Goal: Transaction & Acquisition: Obtain resource

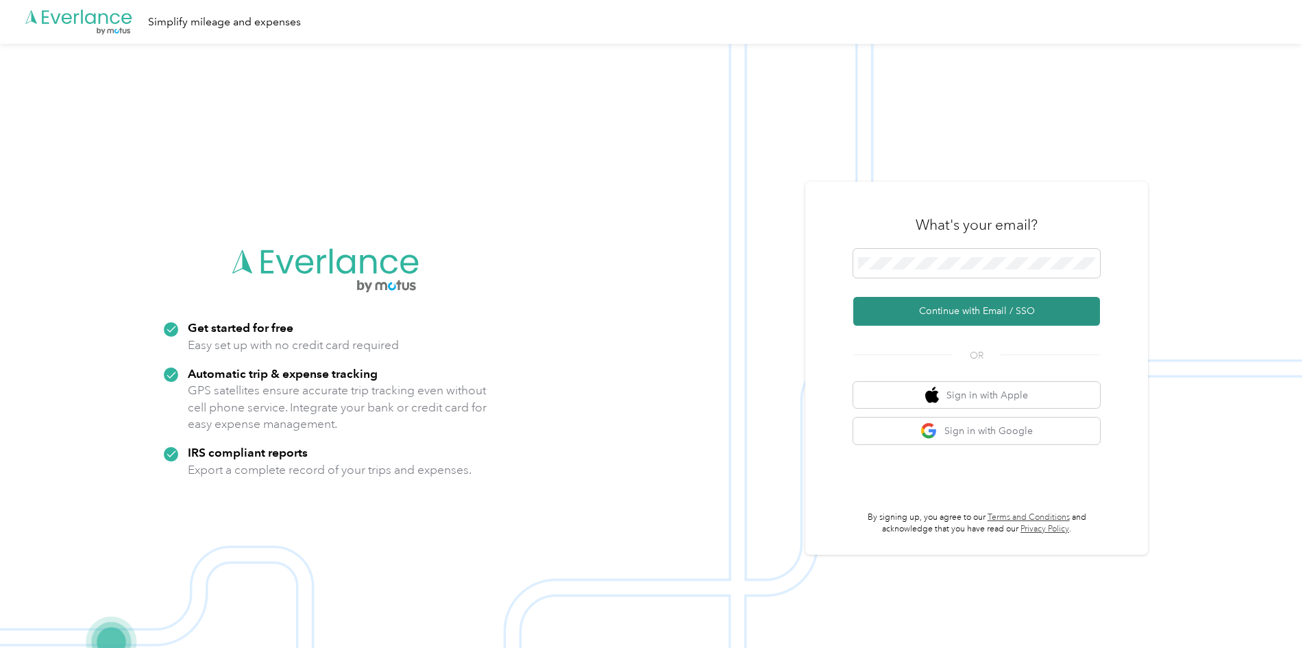
click at [983, 313] on button "Continue with Email / SSO" at bounding box center [976, 311] width 247 height 29
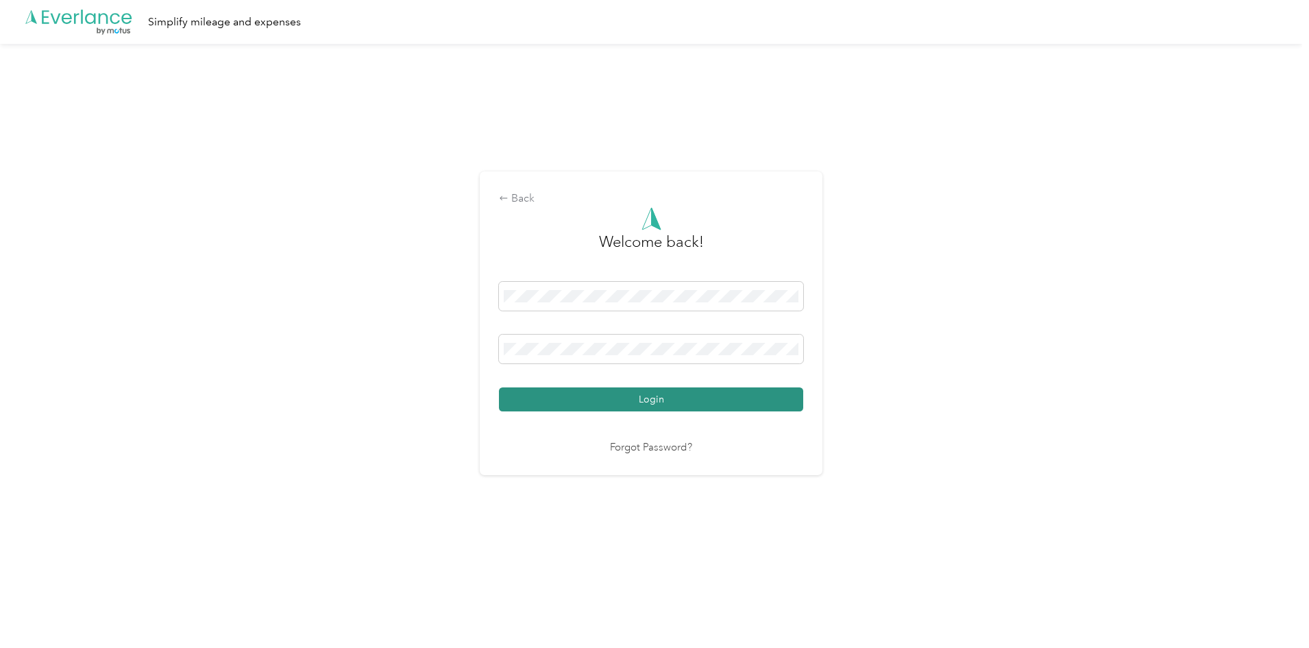
click at [664, 400] on button "Login" at bounding box center [651, 399] width 304 height 24
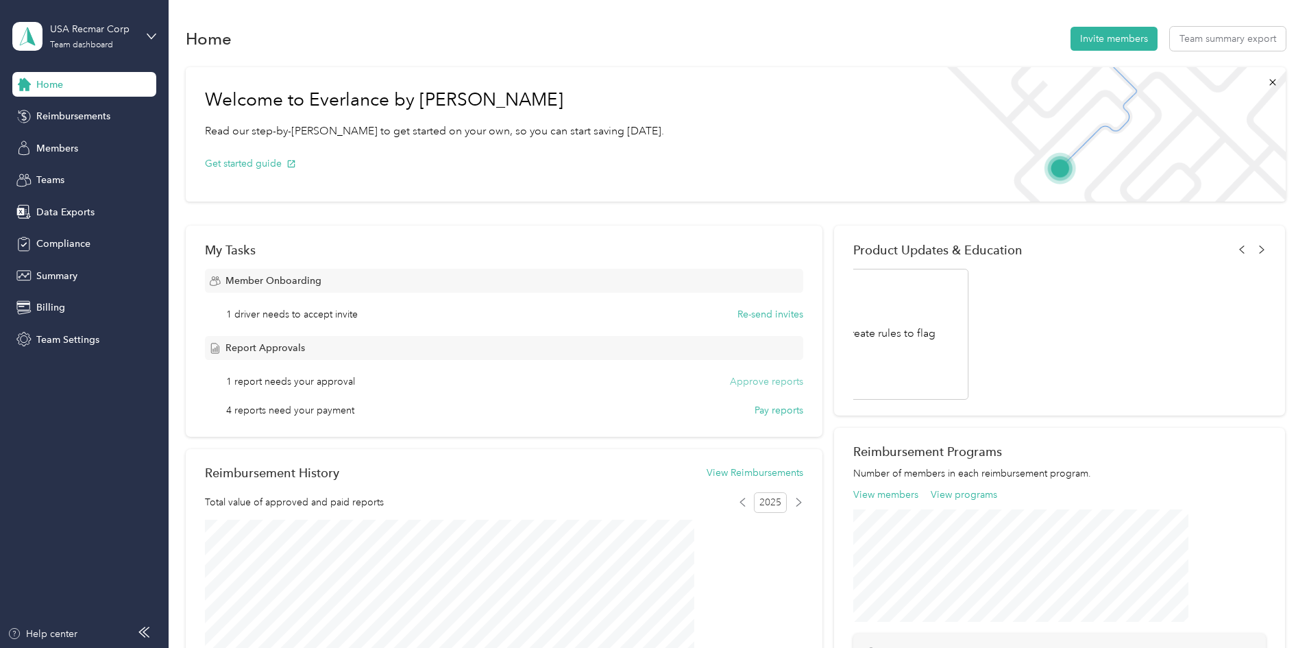
click at [767, 380] on button "Approve reports" at bounding box center [766, 381] width 73 height 14
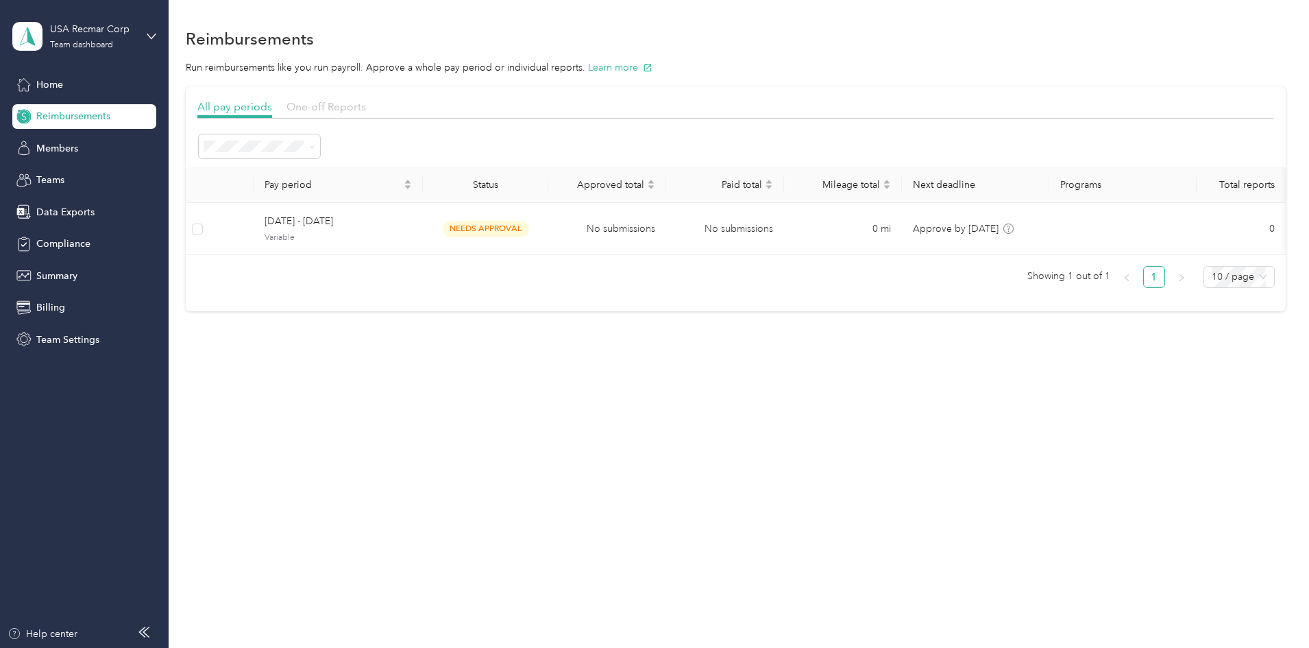
click at [366, 106] on span "One-off Reports" at bounding box center [327, 106] width 80 height 13
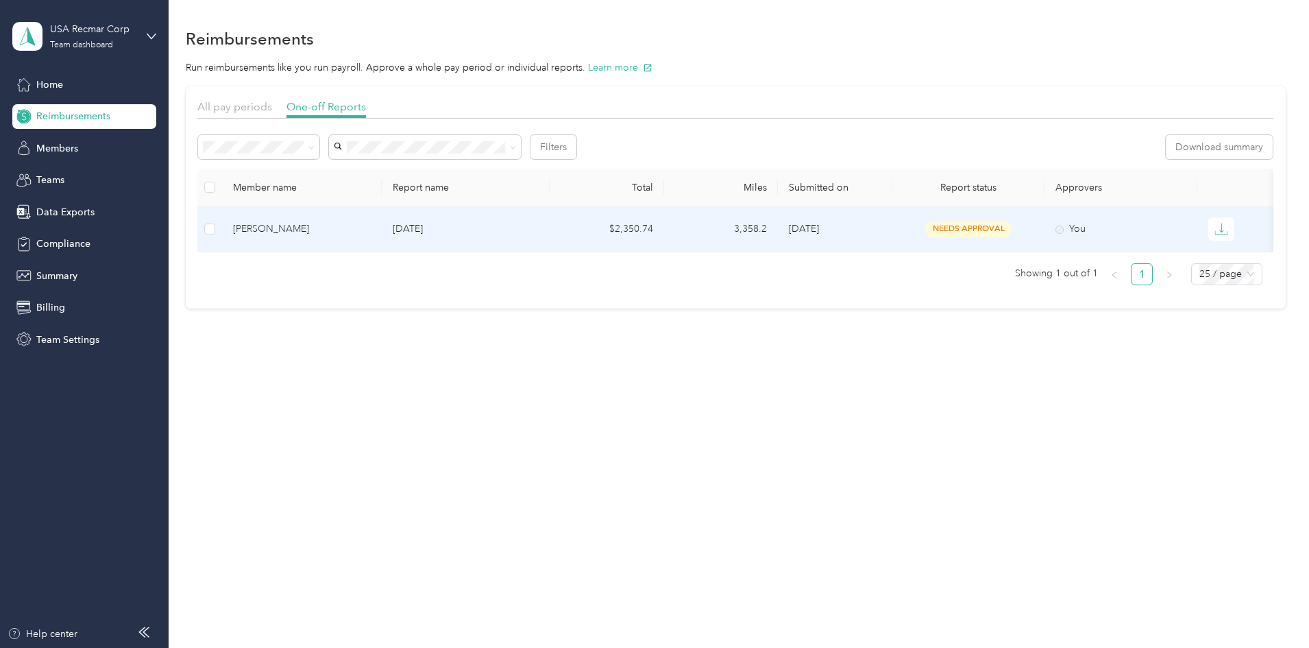
click at [338, 230] on div "[PERSON_NAME]" at bounding box center [302, 228] width 138 height 15
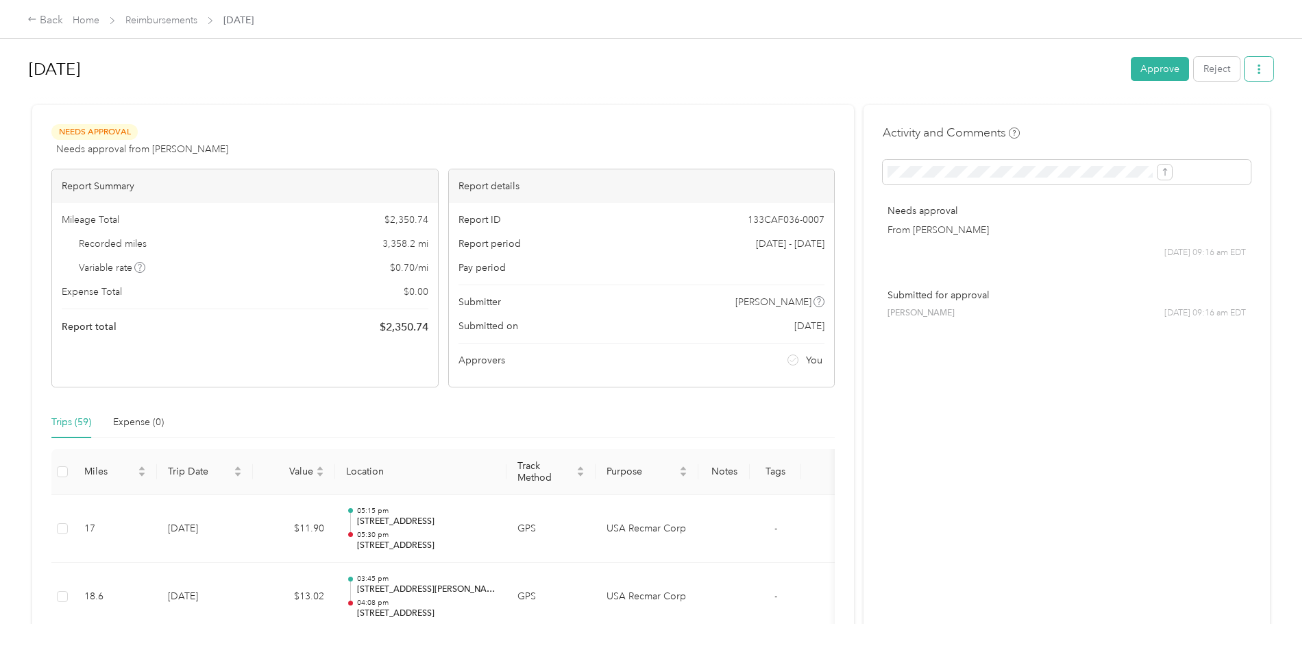
click at [1258, 71] on icon "button" at bounding box center [1259, 69] width 3 height 10
click at [1119, 117] on span "Download" at bounding box center [1107, 119] width 45 height 14
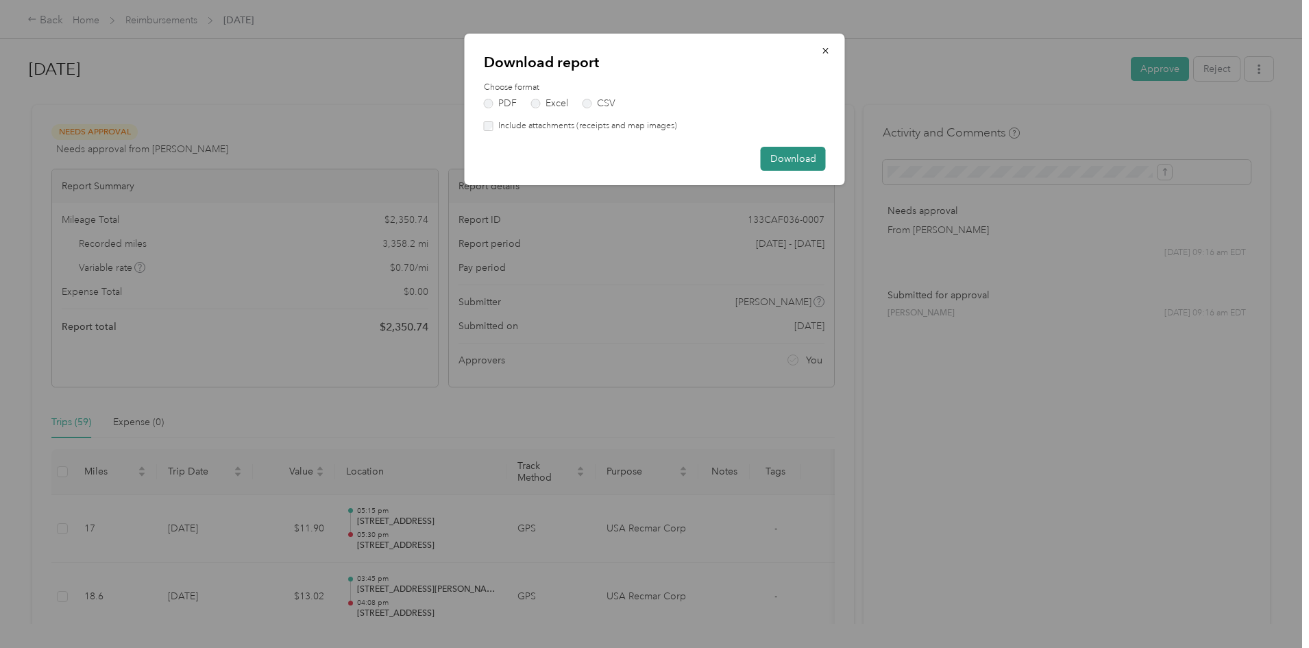
click at [797, 160] on button "Download" at bounding box center [793, 159] width 65 height 24
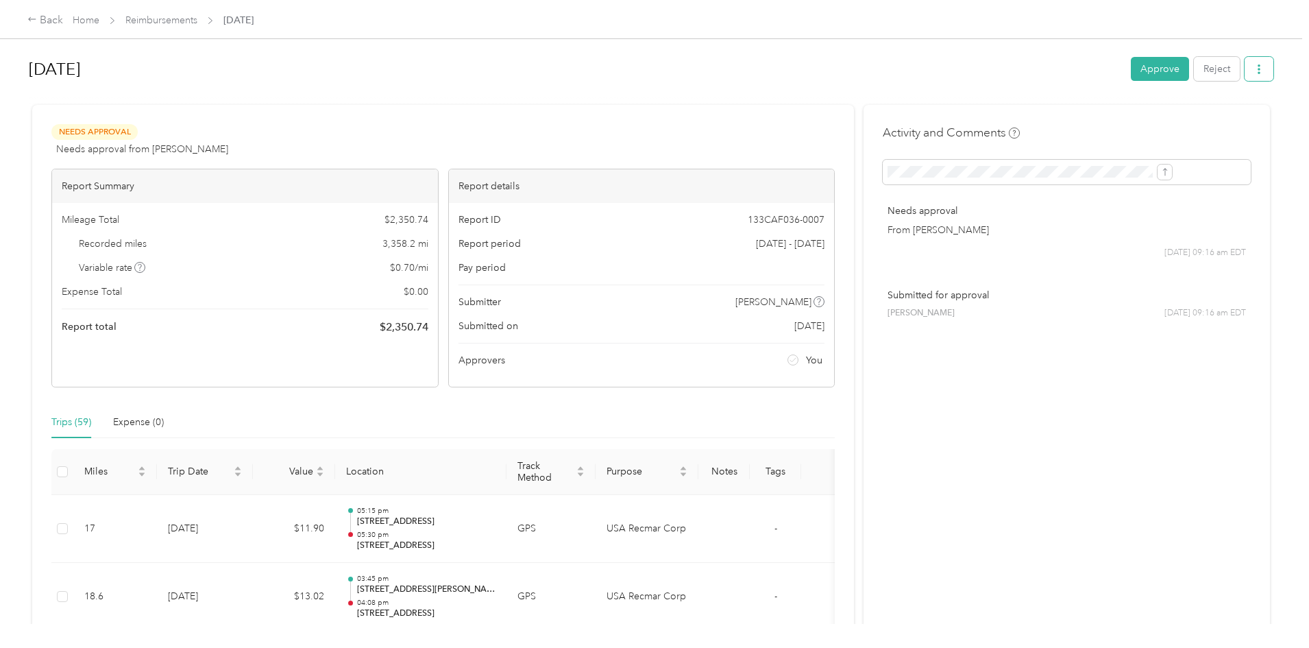
click at [1245, 70] on button "button" at bounding box center [1259, 69] width 29 height 24
click at [1114, 123] on span "Download" at bounding box center [1107, 119] width 45 height 14
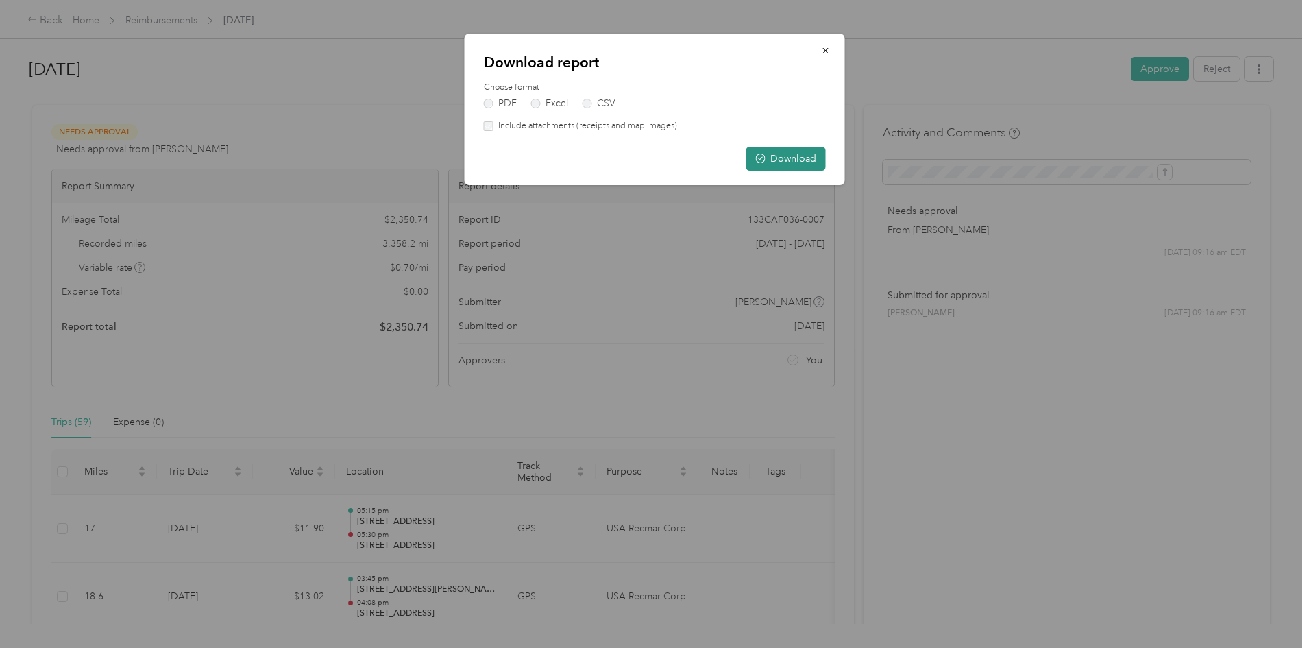
click at [802, 159] on button "Download" at bounding box center [786, 159] width 80 height 24
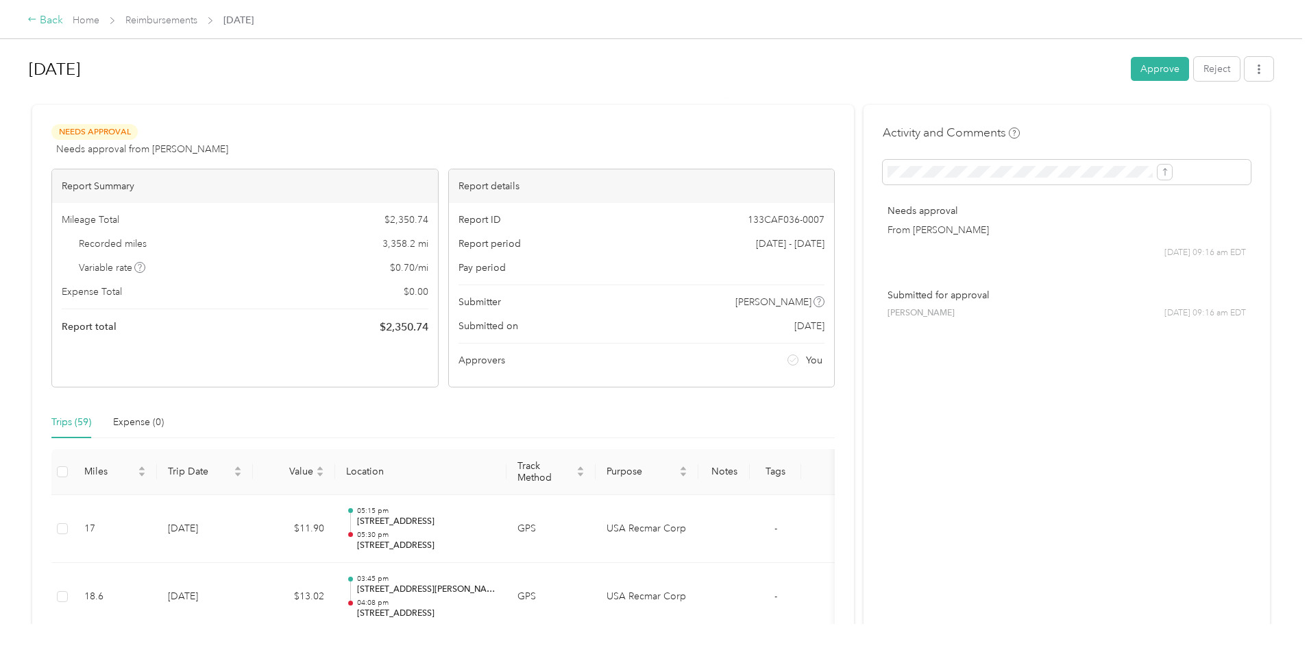
click at [63, 21] on div "Back" at bounding box center [45, 20] width 36 height 16
